Goal: Find contact information: Find contact information

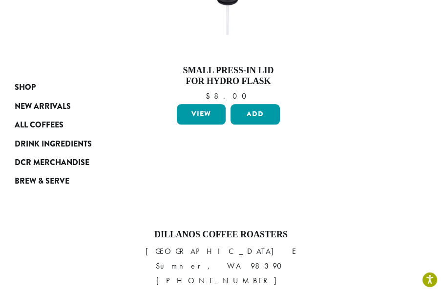
scroll to position [1036, 0]
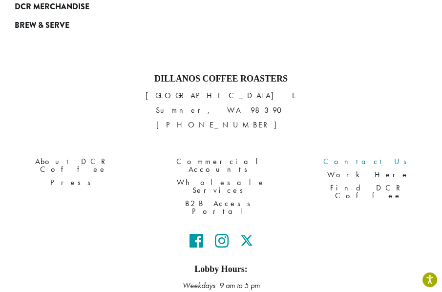
click at [374, 155] on link "Contact Us" at bounding box center [368, 161] width 133 height 13
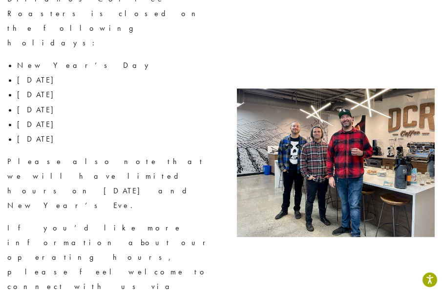
scroll to position [1154, 0]
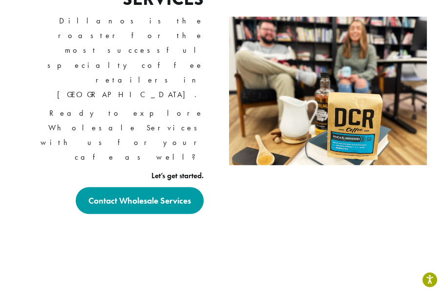
scroll to position [635, 0]
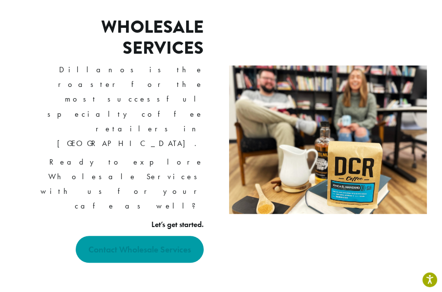
click at [173, 244] on strong "Contact Wholesale Services" at bounding box center [139, 249] width 103 height 11
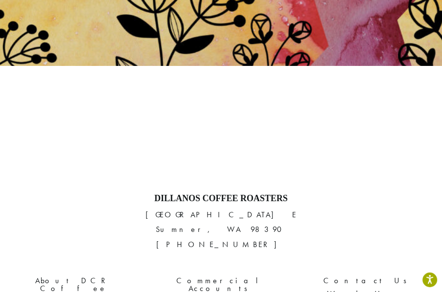
scroll to position [254, 0]
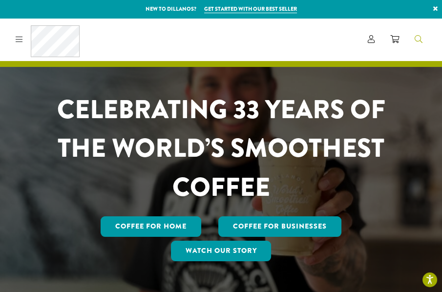
click at [416, 39] on icon "Search" at bounding box center [419, 39] width 8 height 8
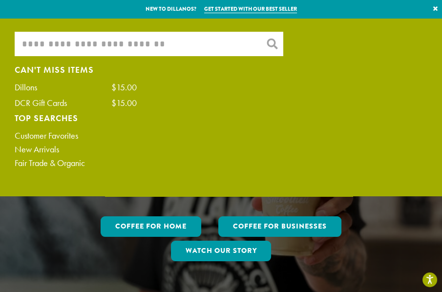
click at [192, 44] on input "What are you searching for?" at bounding box center [149, 44] width 269 height 24
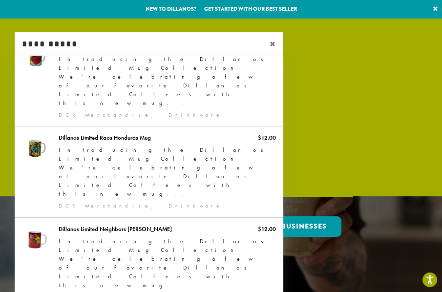
scroll to position [48, 0]
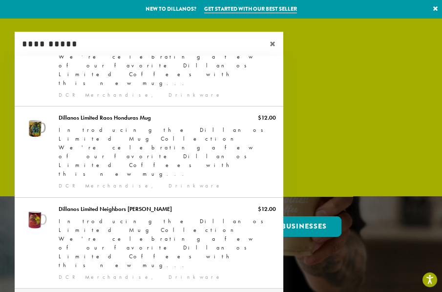
type input "**********"
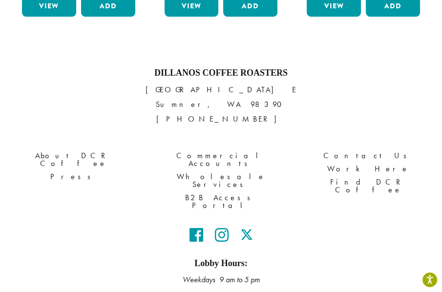
scroll to position [1120, 0]
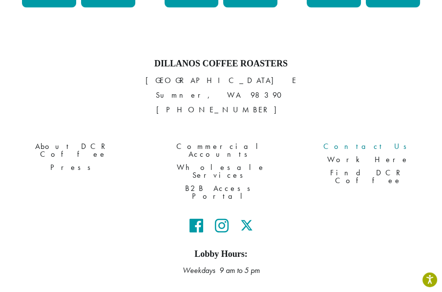
click at [364, 140] on link "Contact Us" at bounding box center [368, 146] width 133 height 13
